Goal: Information Seeking & Learning: Learn about a topic

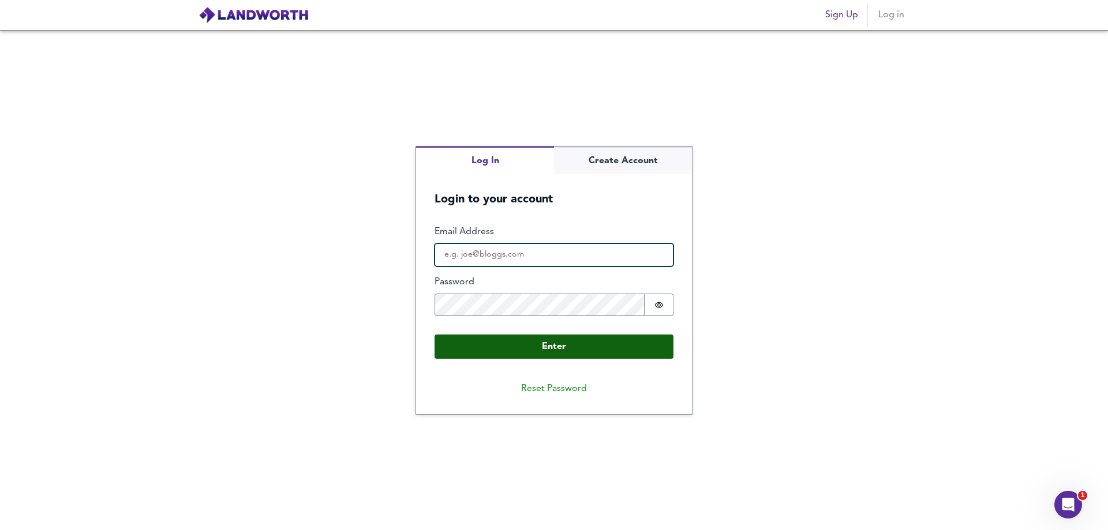
type input "[PERSON_NAME][EMAIL_ADDRESS][PERSON_NAME][DOMAIN_NAME]"
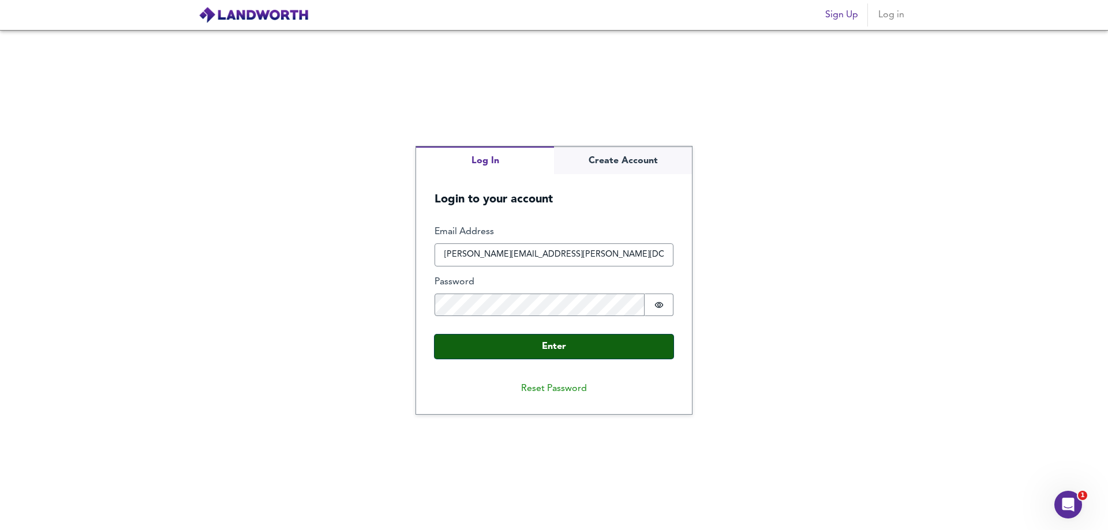
click at [565, 345] on button "Enter" at bounding box center [554, 347] width 239 height 24
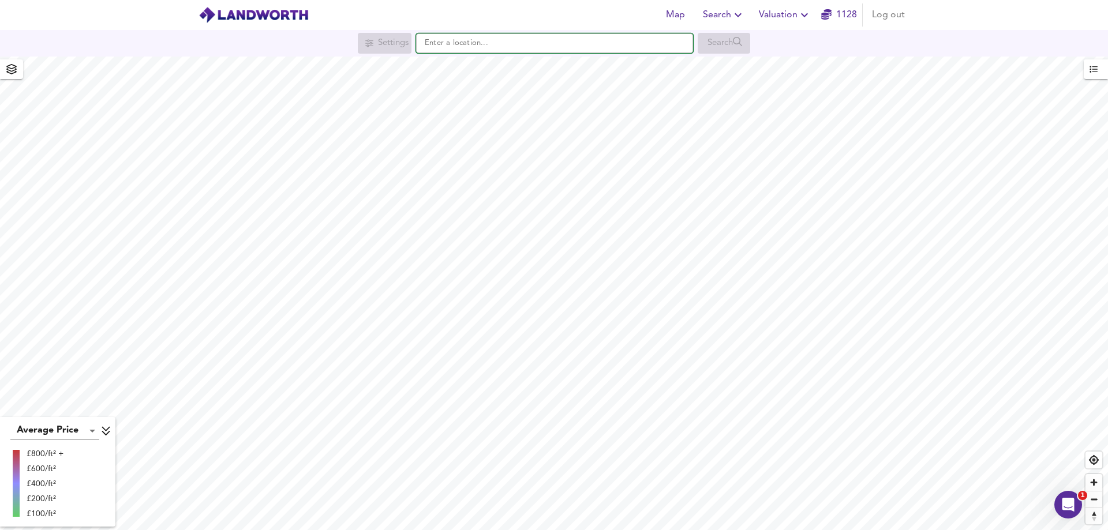
click at [483, 39] on input "text" at bounding box center [554, 43] width 277 height 20
paste input "BB10 3JE"
click at [476, 69] on div "BB10 [STREET_ADDRESS]" at bounding box center [529, 66] width 178 height 12
type input "[STREET_ADDRESS]"
checkbox input "false"
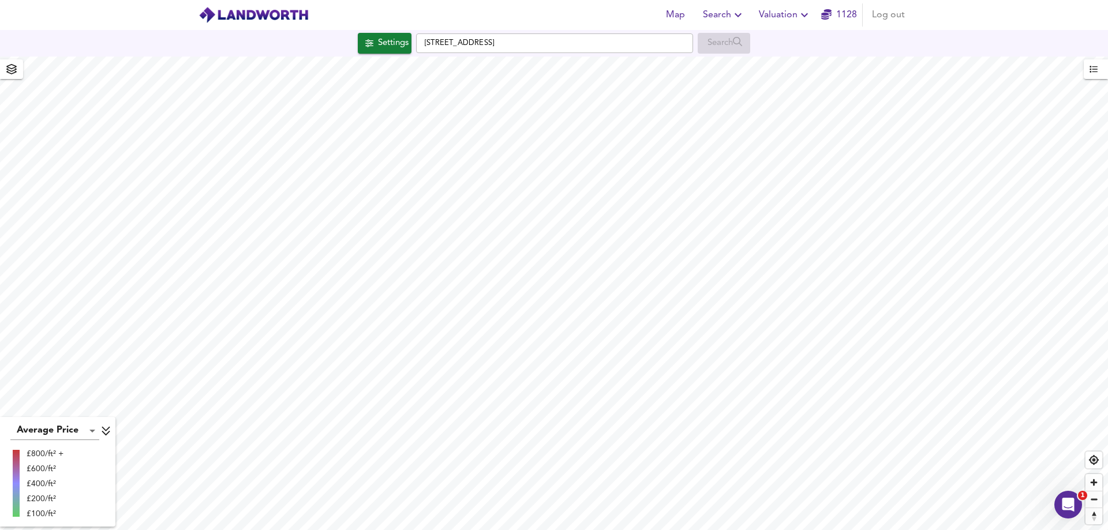
checkbox input "true"
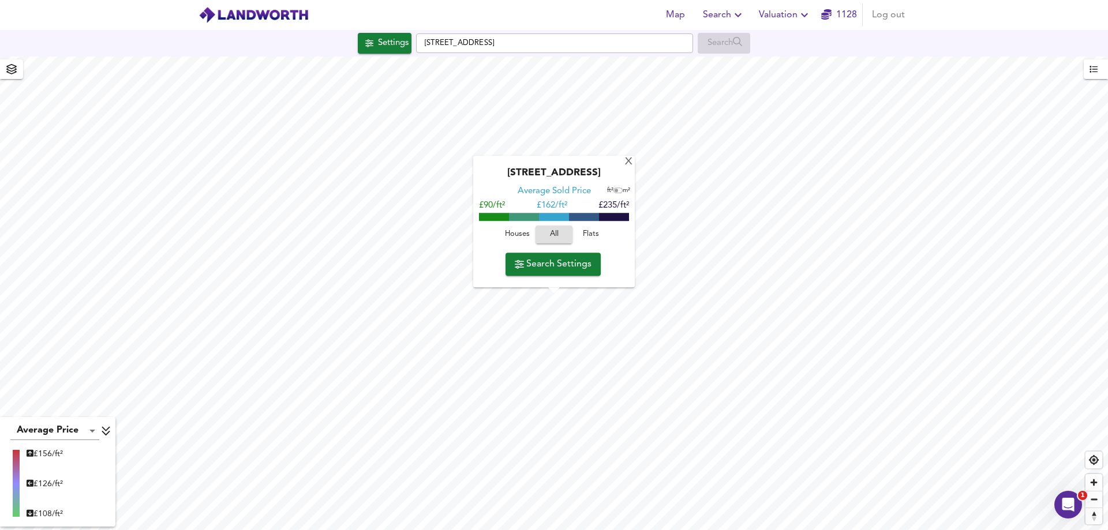
click at [507, 237] on span "Houses" at bounding box center [517, 235] width 31 height 13
drag, startPoint x: 602, startPoint y: 205, endPoint x: 622, endPoint y: 202, distance: 19.8
click at [622, 202] on span "£236/ft²" at bounding box center [614, 206] width 31 height 9
